Goal: Information Seeking & Learning: Learn about a topic

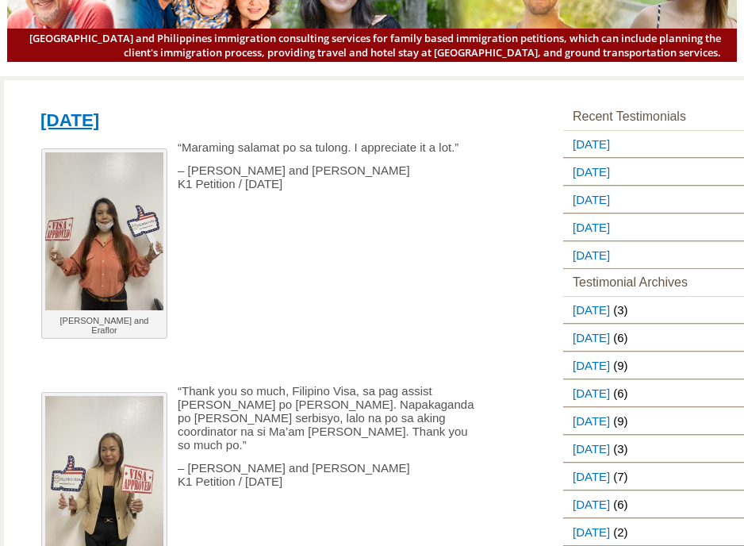
scroll to position [159, 0]
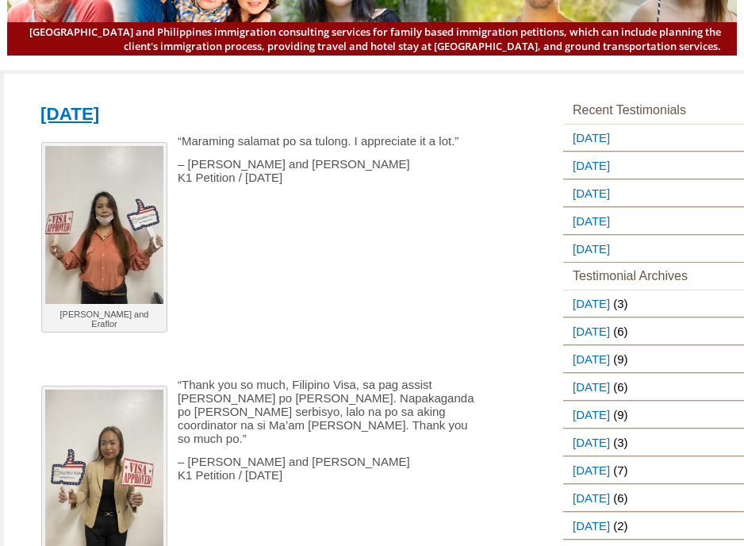
click at [433, 355] on p at bounding box center [258, 360] width 455 height 13
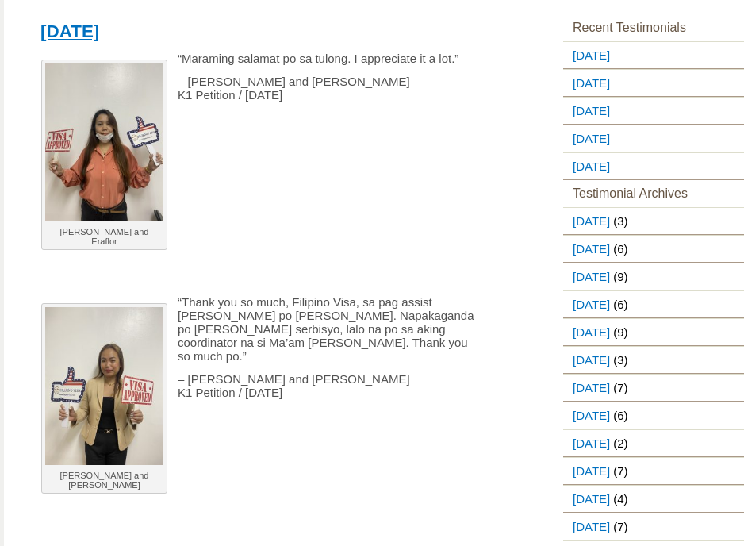
scroll to position [238, 0]
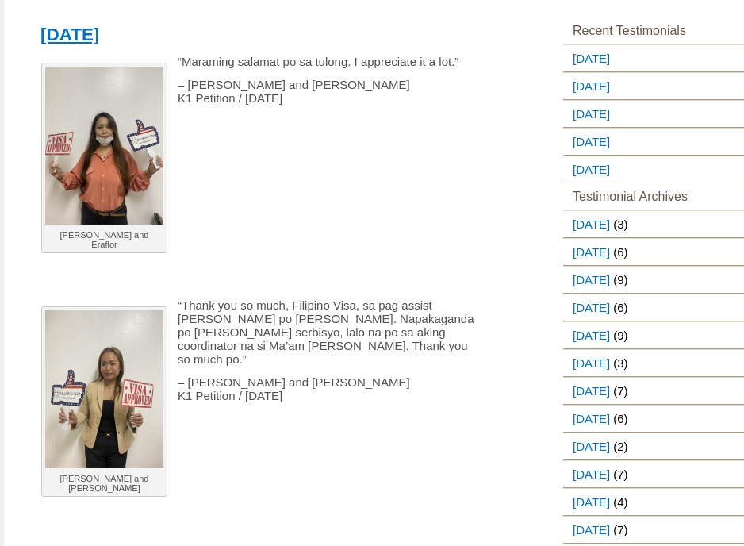
click at [363, 254] on p at bounding box center [258, 258] width 455 height 13
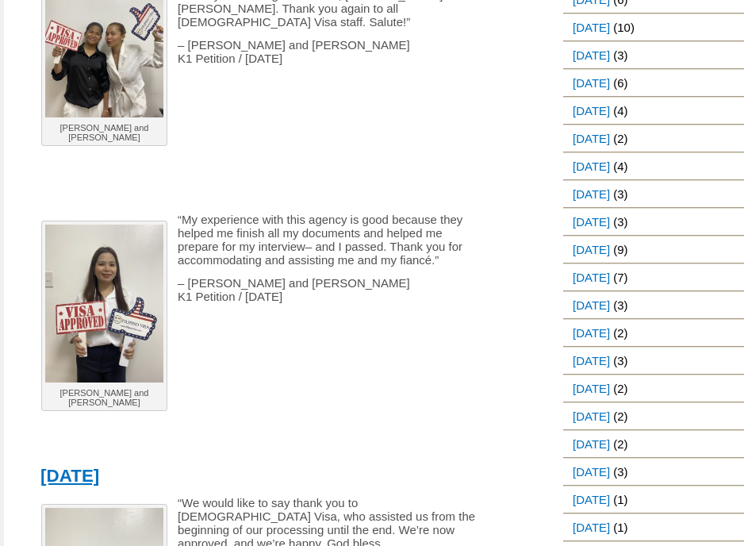
scroll to position [1110, 0]
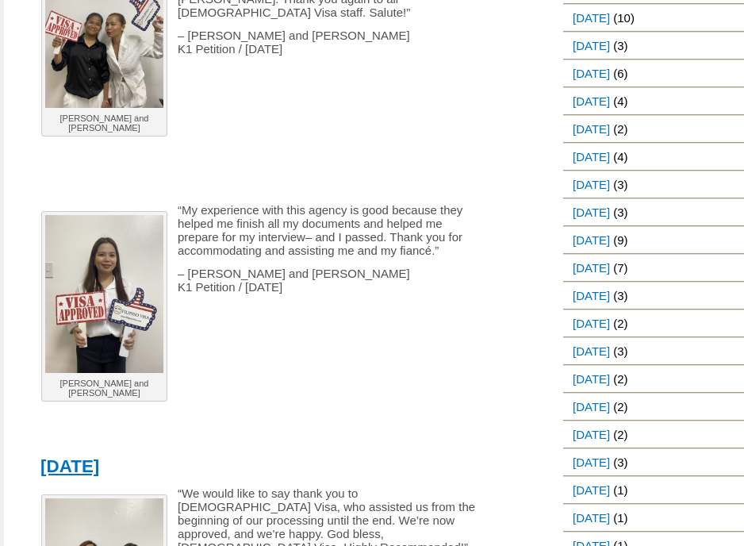
click at [262, 395] on p at bounding box center [258, 401] width 455 height 13
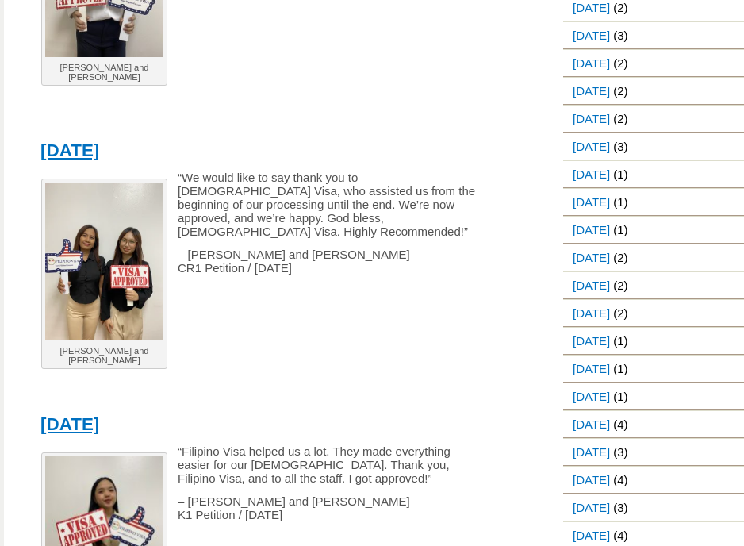
scroll to position [1427, 0]
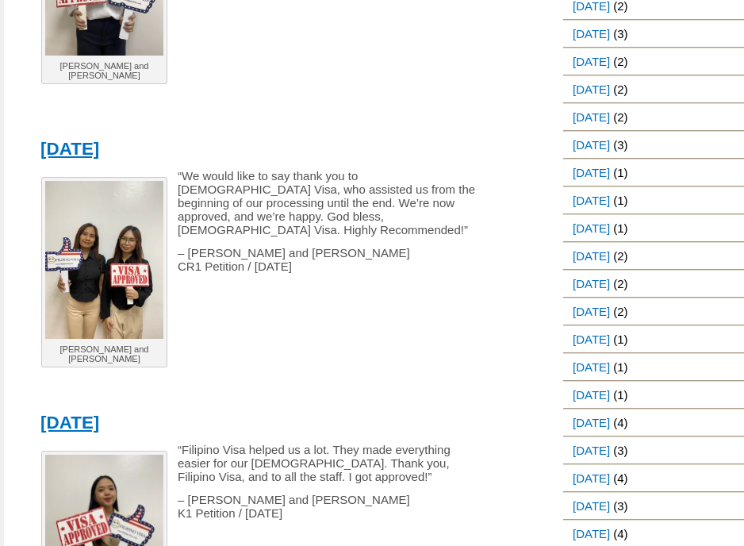
click at [221, 134] on div "[DATE] [PERSON_NAME] and [PERSON_NAME] “We would like to say thank you to [DEMO…" at bounding box center [270, 261] width 479 height 254
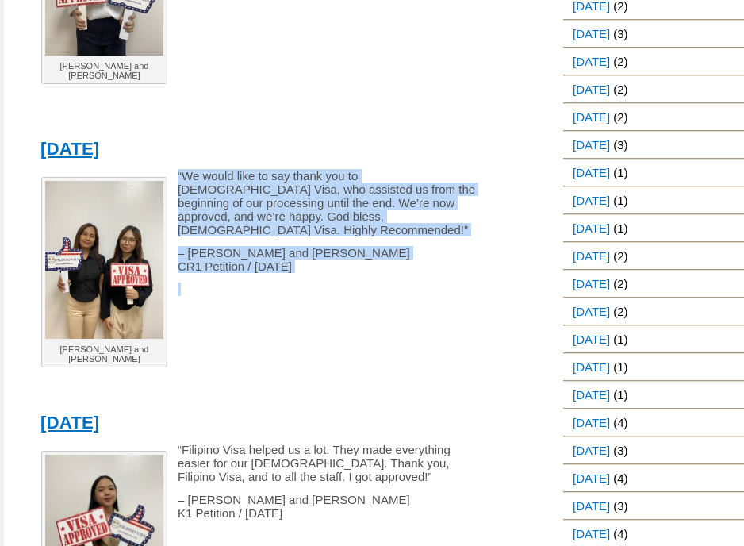
drag, startPoint x: 339, startPoint y: 219, endPoint x: 171, endPoint y: 136, distance: 186.6
click at [171, 169] on div "[PERSON_NAME] and [PERSON_NAME] “We would like to say thank you to [DEMOGRAPHIC…" at bounding box center [270, 278] width 479 height 219
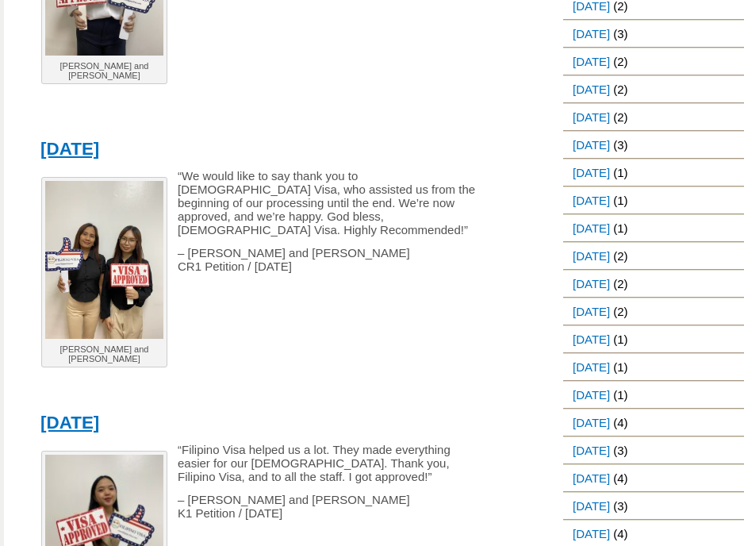
click at [285, 328] on p at bounding box center [258, 334] width 455 height 13
click at [387, 294] on div "[PERSON_NAME] and [PERSON_NAME] “We would like to say thank you to [DEMOGRAPHIC…" at bounding box center [270, 278] width 479 height 219
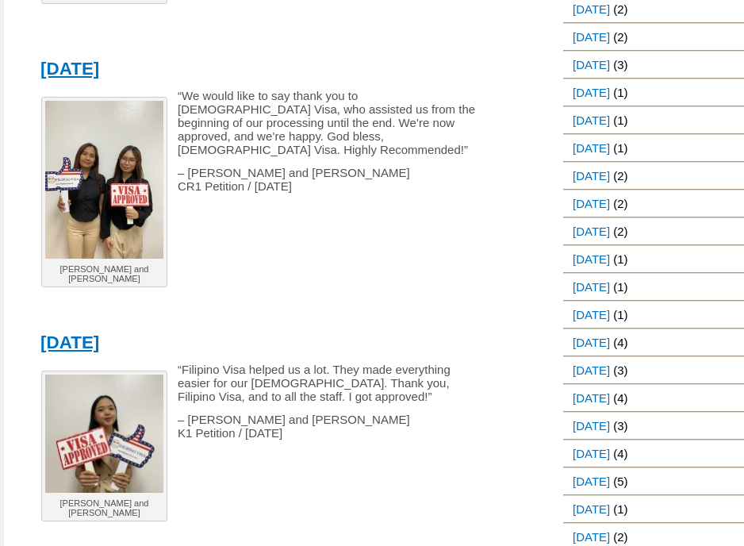
scroll to position [1507, 0]
drag, startPoint x: 339, startPoint y: 132, endPoint x: 192, endPoint y: 92, distance: 152.2
click at [192, 92] on div "[PERSON_NAME] and [PERSON_NAME] “We would like to say thank you to [DEMOGRAPHIC…" at bounding box center [270, 199] width 479 height 219
click at [274, 167] on span "– [PERSON_NAME] and [PERSON_NAME] CR1 Petition / [DATE]" at bounding box center [294, 180] width 232 height 27
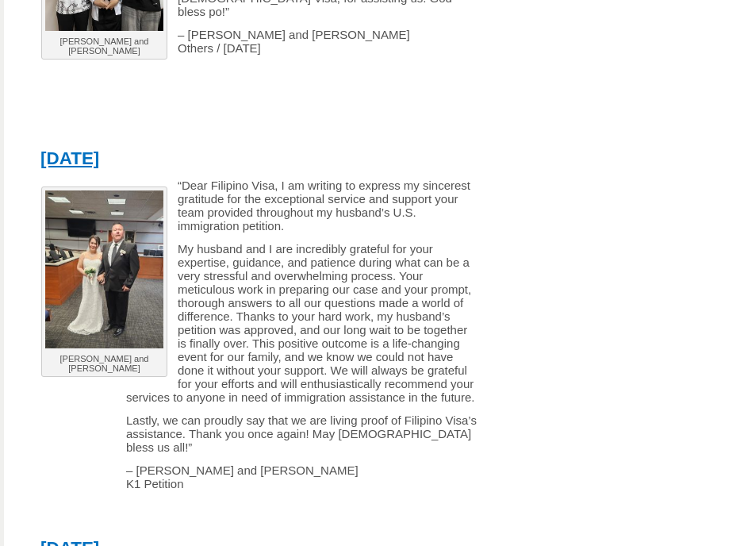
scroll to position [2458, 0]
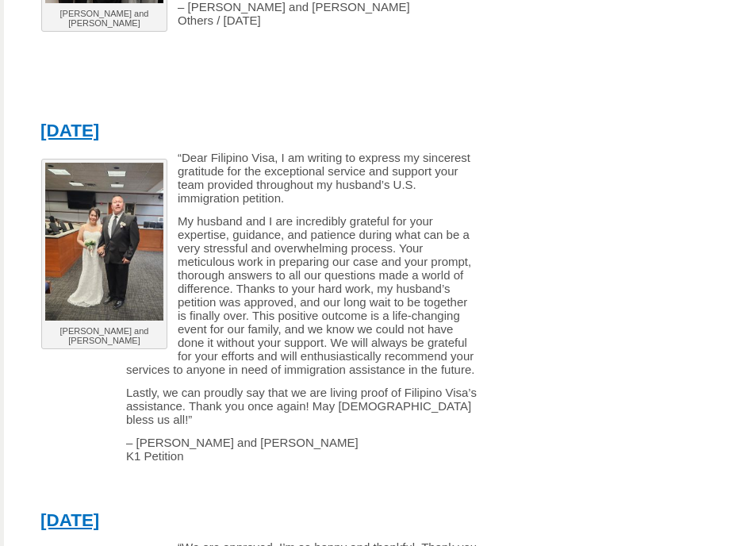
click at [339, 374] on div "[PERSON_NAME] and [PERSON_NAME] “Dear Filipino Visa, I am writing to express my…" at bounding box center [270, 318] width 479 height 335
click at [379, 435] on p "– [PERSON_NAME] and [PERSON_NAME] K1 Petition" at bounding box center [258, 448] width 455 height 27
click at [417, 435] on p "– [PERSON_NAME] and [PERSON_NAME] K1 Petition" at bounding box center [258, 448] width 455 height 27
click at [438, 505] on h1 "[DATE]" at bounding box center [270, 517] width 479 height 25
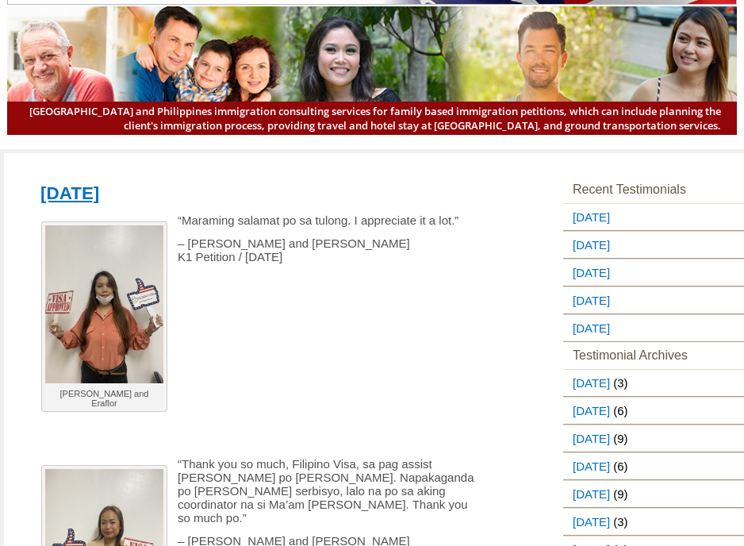
scroll to position [0, 0]
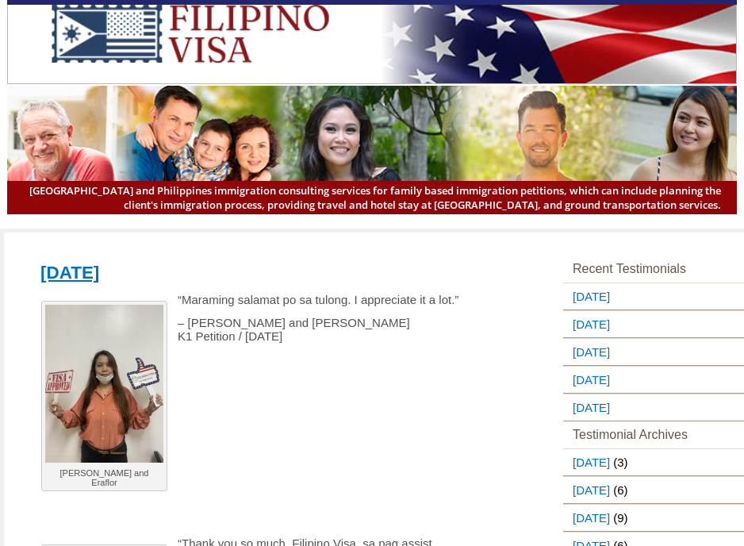
click at [404, 375] on p at bounding box center [258, 381] width 455 height 13
click at [254, 381] on p at bounding box center [258, 381] width 455 height 13
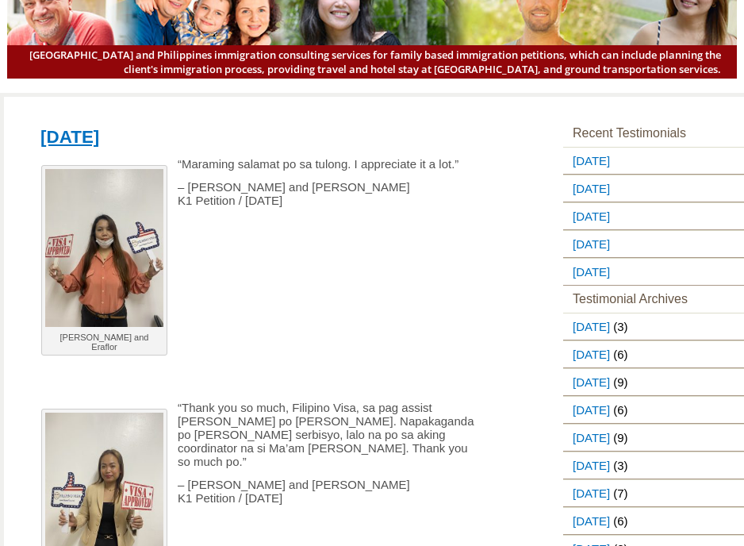
scroll to position [159, 0]
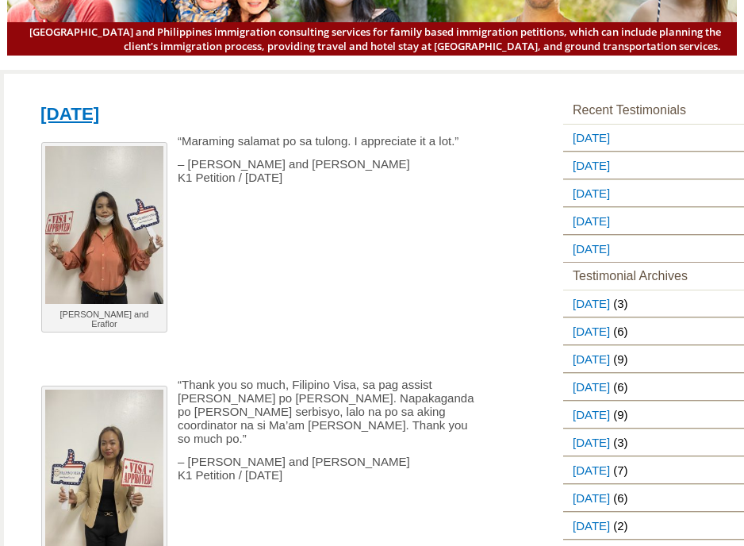
click at [333, 364] on p at bounding box center [258, 360] width 455 height 13
click at [354, 311] on p at bounding box center [258, 314] width 455 height 13
